Goal: Transaction & Acquisition: Book appointment/travel/reservation

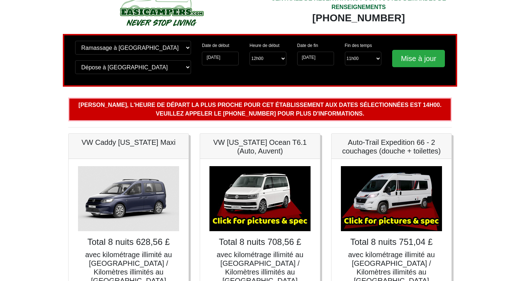
scroll to position [17, 0]
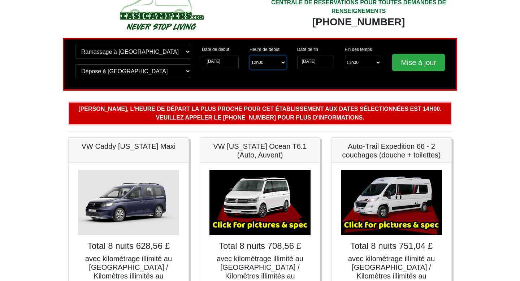
click at [273, 62] on select "Heure de début 12h00 -------- 11h00 ([DATE] et [DATE] uniquement) 12h00 ([DATE]…" at bounding box center [268, 63] width 37 height 14
click at [275, 61] on select "Heure de début 12h00 -------- 11h00 ([DATE] et [DATE] uniquement) 12h00 ([DATE]…" at bounding box center [268, 63] width 37 height 14
select select "14.00"
click at [408, 62] on input "Mise à jour" at bounding box center [418, 62] width 53 height 17
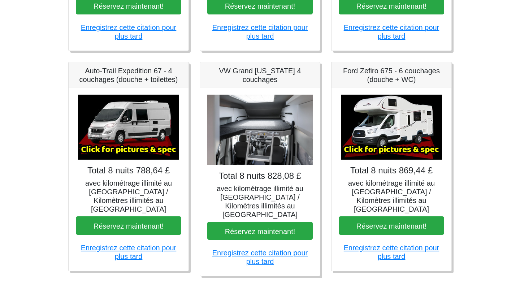
scroll to position [281, 0]
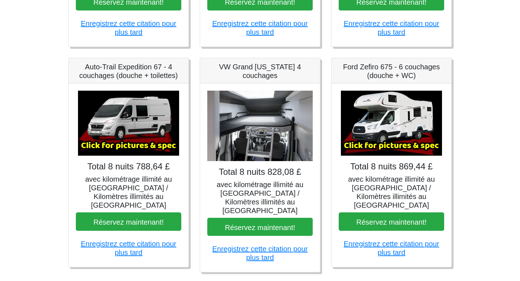
click at [129, 63] on font "Auto-Trail Expedition 67 - 4 couchages (douche + toilettes)" at bounding box center [128, 71] width 99 height 17
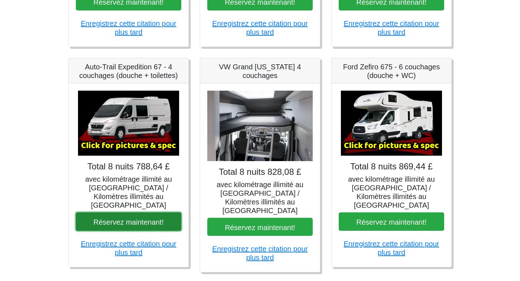
click at [130, 218] on font "Réservez maintenant!" at bounding box center [129, 222] width 70 height 8
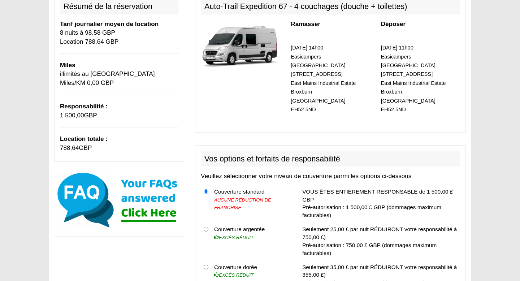
scroll to position [116, 0]
